Goal: Task Accomplishment & Management: Manage account settings

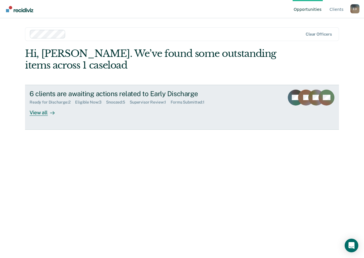
click at [31, 112] on div "View all" at bounding box center [46, 110] width 32 height 11
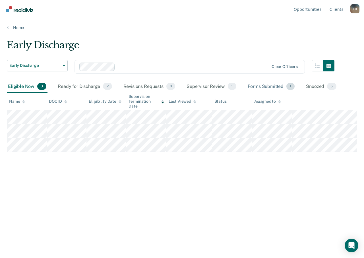
drag, startPoint x: 271, startPoint y: 87, endPoint x: 270, endPoint y: 90, distance: 2.9
click at [271, 86] on div "Forms Submitted 1" at bounding box center [271, 86] width 49 height 13
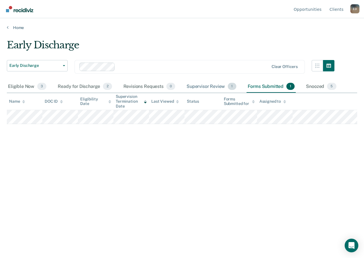
click at [209, 89] on div "Supervisor Review 1" at bounding box center [211, 86] width 52 height 13
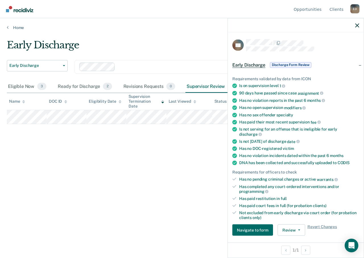
scroll to position [85, 0]
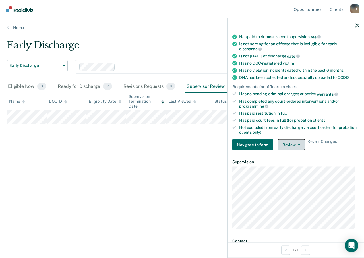
click at [296, 143] on button "Review" at bounding box center [292, 144] width 28 height 11
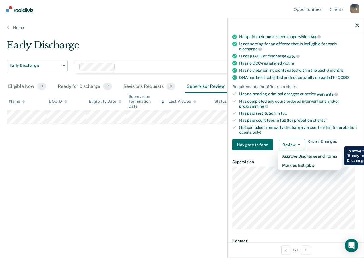
click at [319, 140] on span "Revert Changes" at bounding box center [322, 144] width 30 height 11
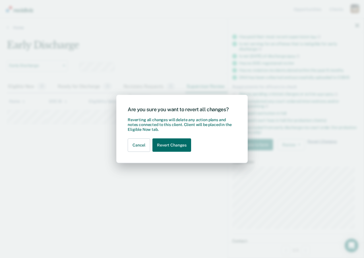
click at [319, 140] on div "Are you sure you want to revert all changes? Reverting all changes will delete …" at bounding box center [182, 129] width 364 height 258
click at [167, 144] on button "Revert Changes" at bounding box center [171, 144] width 39 height 13
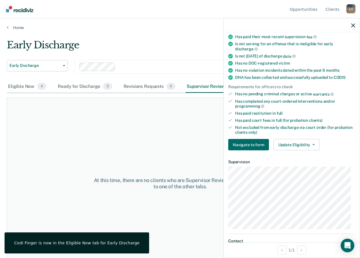
click at [356, 26] on div at bounding box center [291, 25] width 136 height 14
click at [352, 28] on div at bounding box center [291, 25] width 136 height 14
click at [354, 26] on icon "button" at bounding box center [353, 25] width 4 height 4
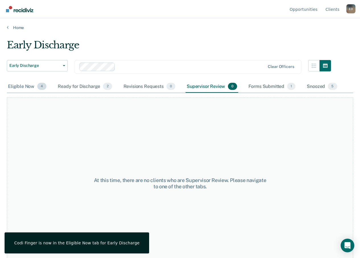
click at [24, 89] on div "Eligible Now 4" at bounding box center [27, 86] width 41 height 13
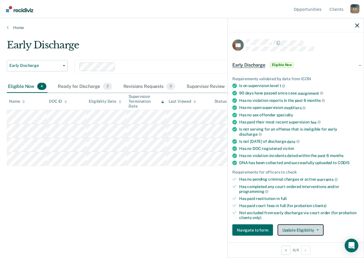
click at [302, 227] on button "Update Eligibility" at bounding box center [301, 229] width 46 height 11
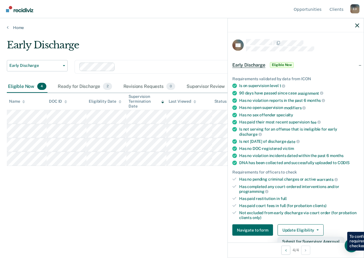
scroll to position [136, 0]
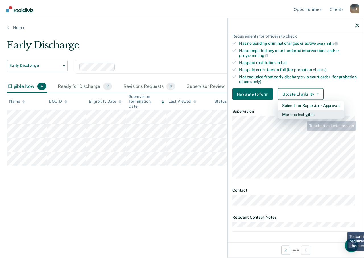
click at [303, 116] on button "Mark as Ineligible" at bounding box center [311, 114] width 67 height 9
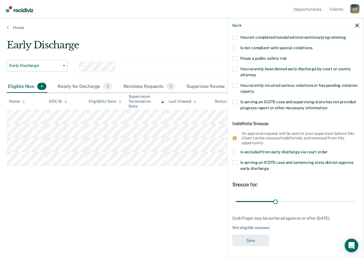
scroll to position [55, 0]
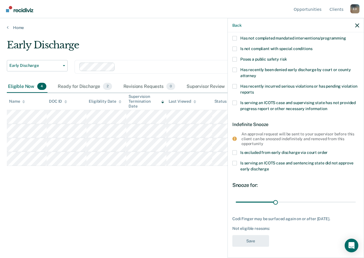
click at [235, 37] on span at bounding box center [234, 38] width 5 height 5
click at [346, 36] on input "Has not completed mandated interventions/programming" at bounding box center [346, 36] width 0 height 0
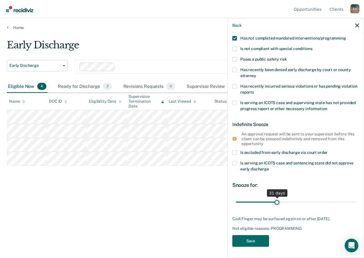
type input "30"
click at [275, 202] on input "range" at bounding box center [296, 202] width 120 height 10
click at [253, 242] on button "Save" at bounding box center [250, 241] width 37 height 12
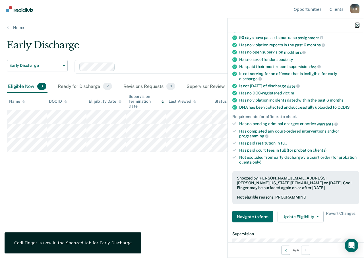
drag, startPoint x: 357, startPoint y: 23, endPoint x: 272, endPoint y: 59, distance: 92.5
click at [357, 24] on icon "button" at bounding box center [357, 25] width 4 height 4
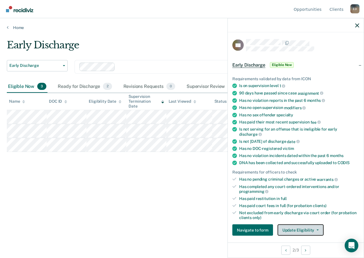
click at [302, 229] on button "Update Eligibility" at bounding box center [301, 229] width 46 height 11
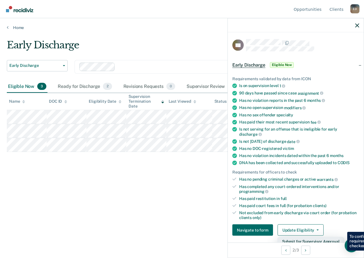
scroll to position [85, 0]
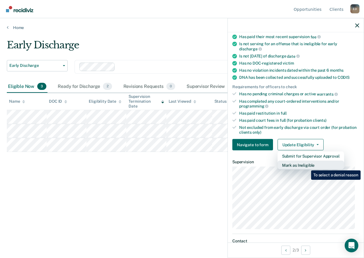
click at [307, 166] on button "Mark as Ineligible" at bounding box center [311, 165] width 67 height 9
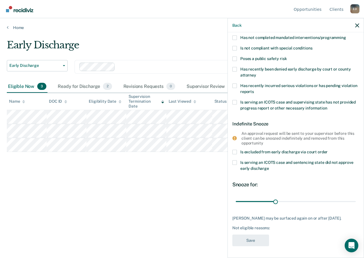
scroll to position [3, 0]
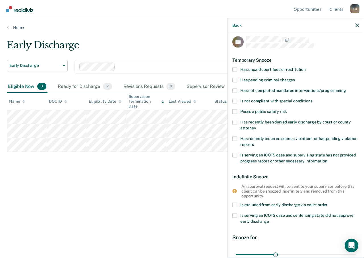
click at [235, 92] on label "Has not completed mandated interventions/programming" at bounding box center [295, 91] width 127 height 6
click at [346, 88] on input "Has not completed mandated interventions/programming" at bounding box center [346, 88] width 0 height 0
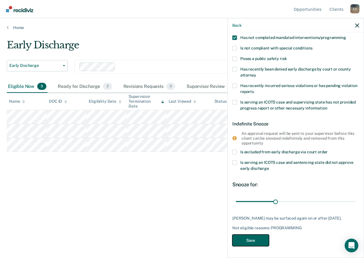
click at [252, 242] on button "Save" at bounding box center [250, 241] width 37 height 12
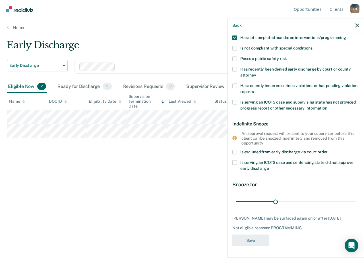
click at [159, 190] on div "Early Discharge Early Discharge Early Discharge Supervision Level Downgrade Cle…" at bounding box center [182, 127] width 350 height 176
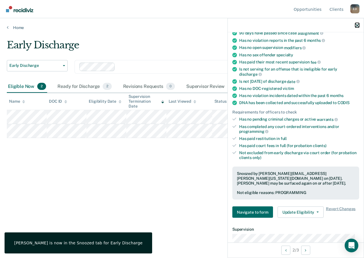
click at [356, 24] on icon "button" at bounding box center [357, 25] width 4 height 4
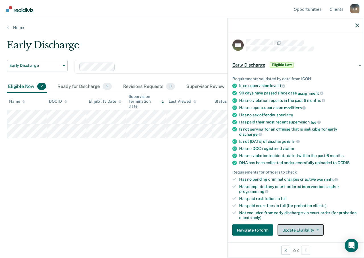
click at [301, 230] on button "Update Eligibility" at bounding box center [301, 229] width 46 height 11
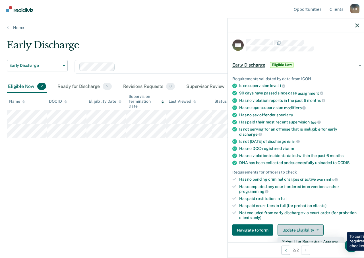
scroll to position [114, 0]
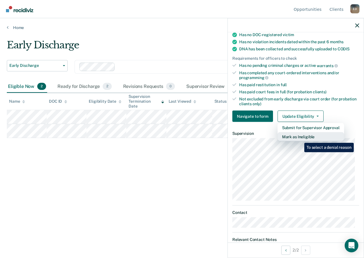
click at [300, 138] on button "Mark as Ineligible" at bounding box center [311, 136] width 67 height 9
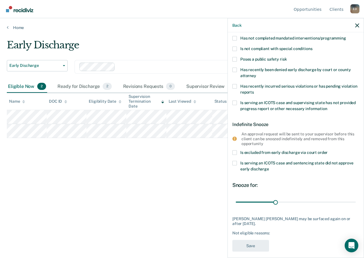
scroll to position [27, 0]
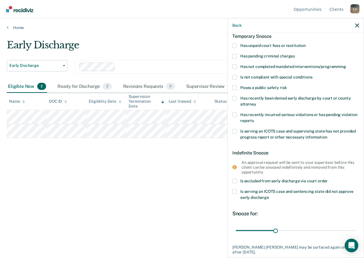
click at [237, 98] on label "Has recently been denied early discharge by court or county attorney" at bounding box center [295, 102] width 127 height 12
click at [256, 102] on input "Has recently been denied early discharge by court or county attorney" at bounding box center [256, 102] width 0 height 0
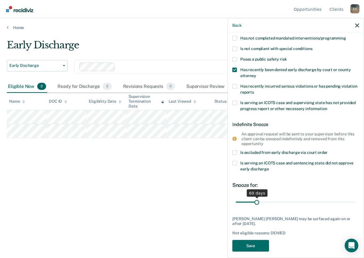
drag, startPoint x: 249, startPoint y: 201, endPoint x: 256, endPoint y: 200, distance: 7.4
click at [256, 200] on input "range" at bounding box center [296, 202] width 120 height 10
drag, startPoint x: 256, startPoint y: 201, endPoint x: 266, endPoint y: 201, distance: 10.0
click at [266, 201] on input "range" at bounding box center [296, 202] width 120 height 10
click at [213, 189] on div "Early Discharge Early Discharge Early Discharge Supervision Level Downgrade Cle…" at bounding box center [182, 127] width 350 height 176
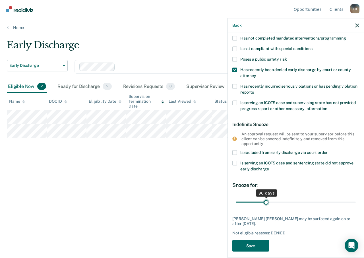
type input "90"
click at [265, 202] on input "range" at bounding box center [296, 202] width 120 height 10
click at [258, 240] on button "Save" at bounding box center [250, 246] width 37 height 12
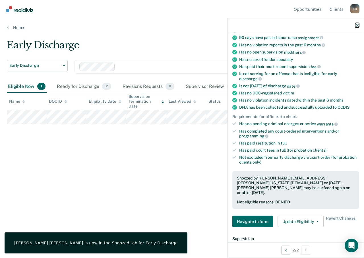
click at [356, 26] on icon "button" at bounding box center [357, 25] width 4 height 4
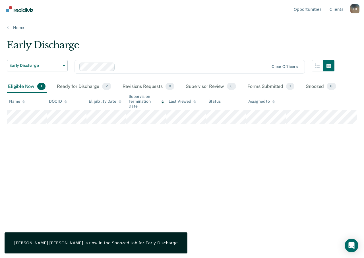
click at [150, 151] on div "Early Discharge Early Discharge Early Discharge Supervision Level Downgrade Cle…" at bounding box center [182, 127] width 350 height 176
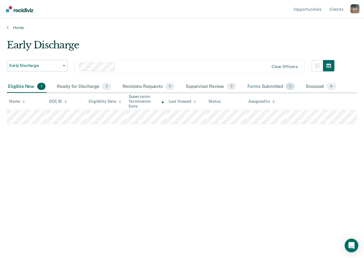
click at [268, 86] on div "Forms Submitted 1" at bounding box center [270, 86] width 49 height 13
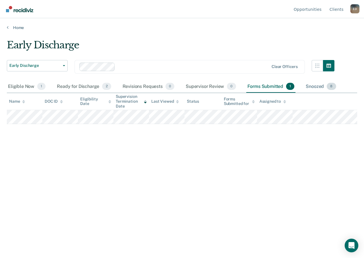
click at [310, 87] on div "Snoozed 8" at bounding box center [321, 86] width 32 height 13
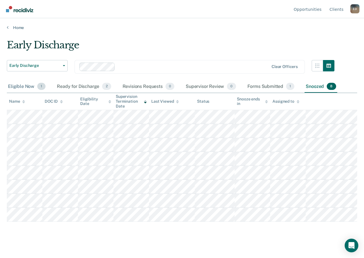
click at [18, 84] on div "Eligible Now 1" at bounding box center [27, 86] width 40 height 13
